Goal: Task Accomplishment & Management: Manage account settings

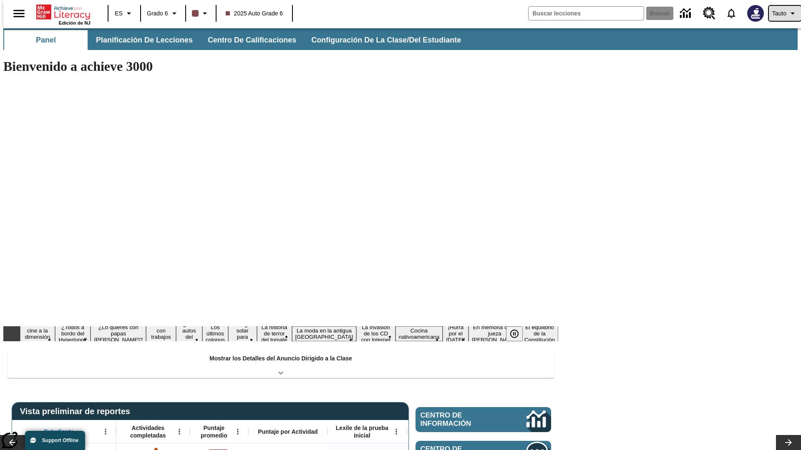
click at [780, 13] on span "Tauto" at bounding box center [779, 13] width 14 height 9
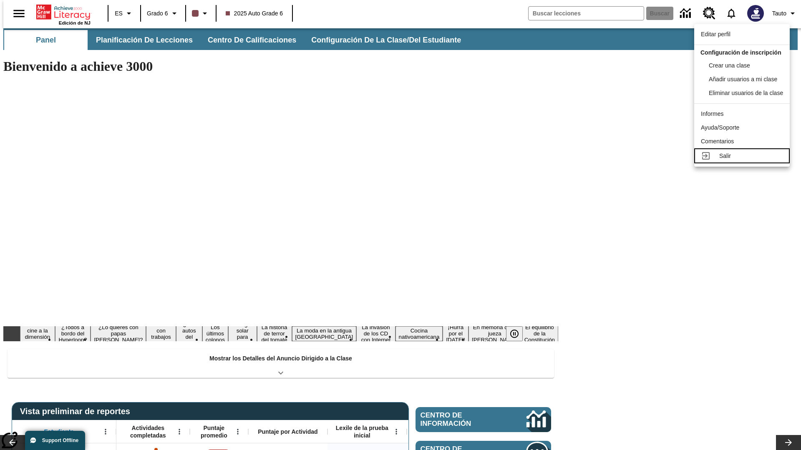
click at [744, 161] on div "Salir" at bounding box center [751, 156] width 64 height 9
